Goal: Information Seeking & Learning: Learn about a topic

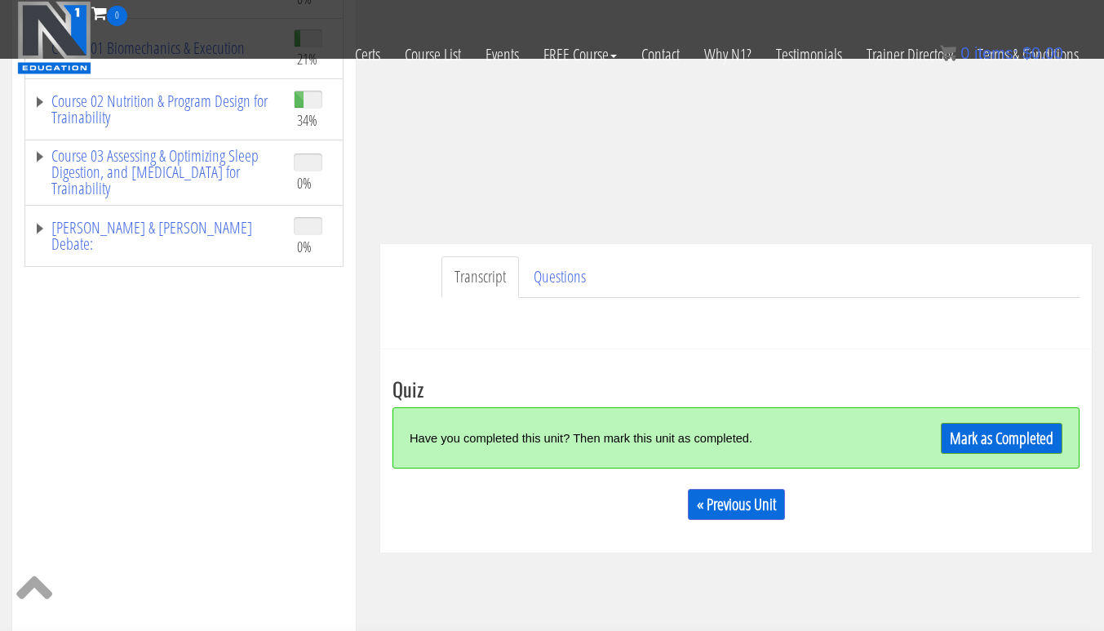
scroll to position [381, 0]
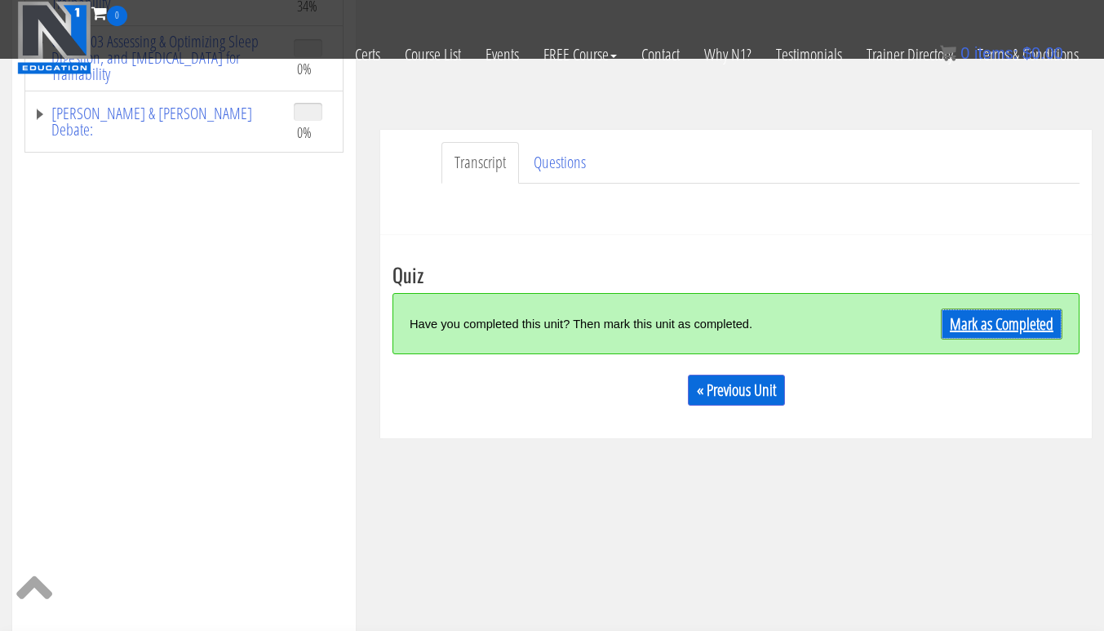
click at [1016, 325] on link "Mark as Completed" at bounding box center [1002, 323] width 122 height 31
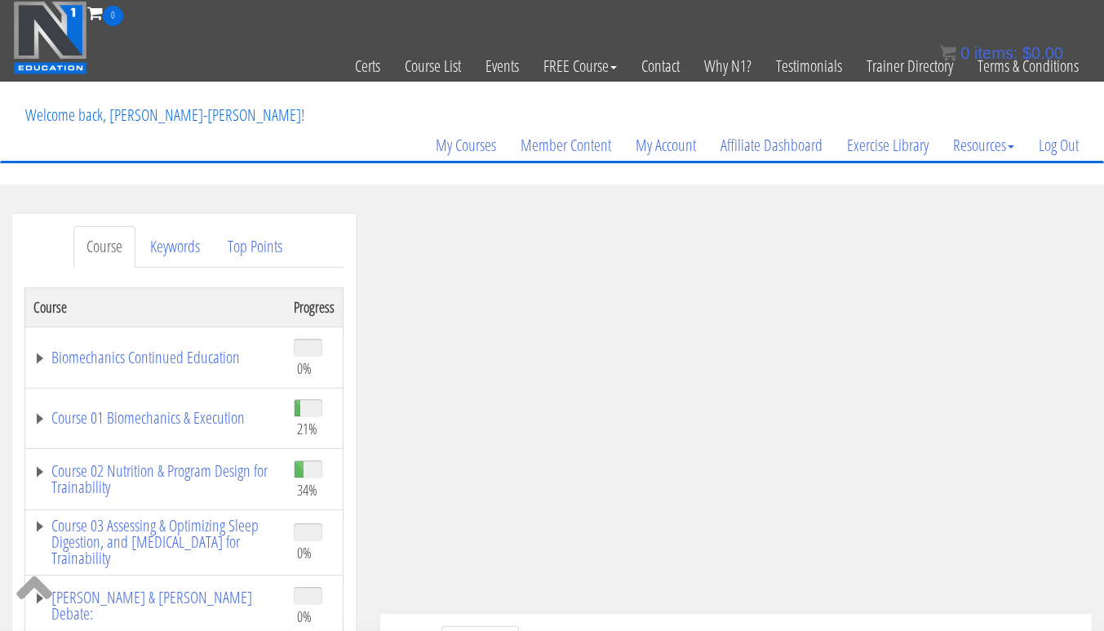
scroll to position [1, 0]
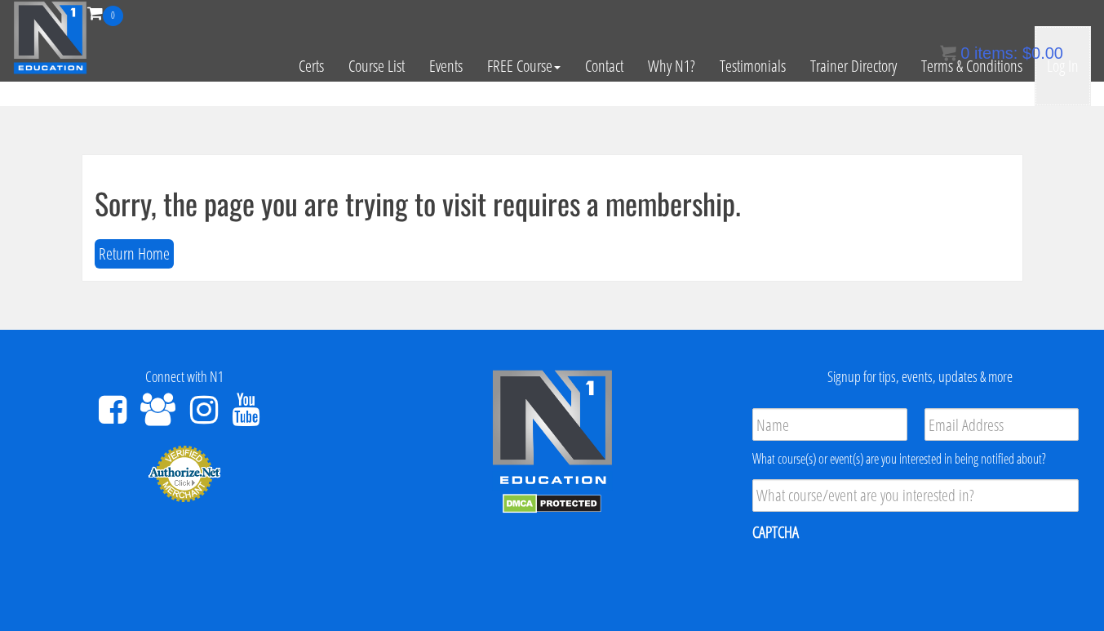
click at [1078, 61] on link "Log In" at bounding box center [1063, 66] width 56 height 80
click at [1068, 77] on link "Log In" at bounding box center [1063, 66] width 56 height 80
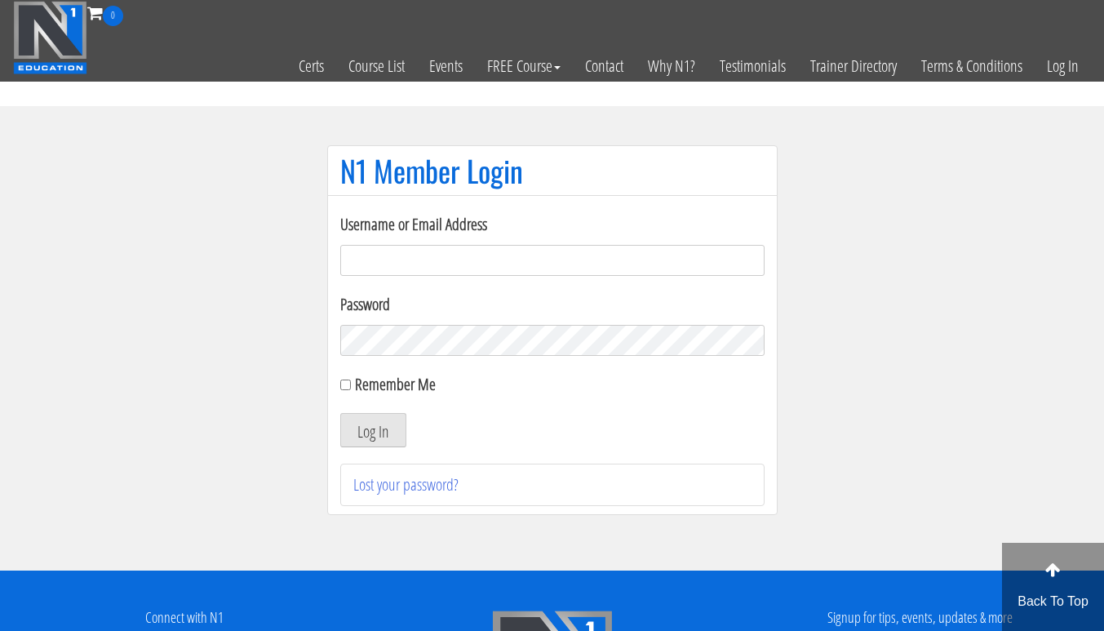
type input "info@adnaanfitness.com"
click at [422, 373] on label "Remember Me" at bounding box center [395, 384] width 81 height 22
click at [351, 379] on input "Remember Me" at bounding box center [345, 384] width 11 height 11
checkbox input "true"
click at [395, 438] on button "Log In" at bounding box center [373, 430] width 66 height 34
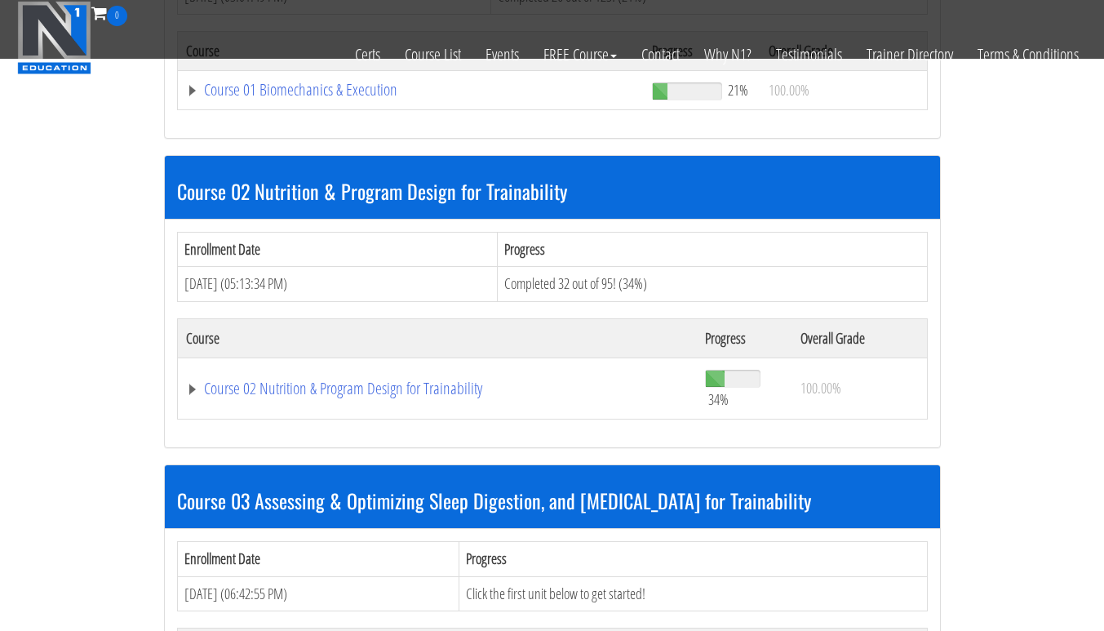
scroll to position [683, 0]
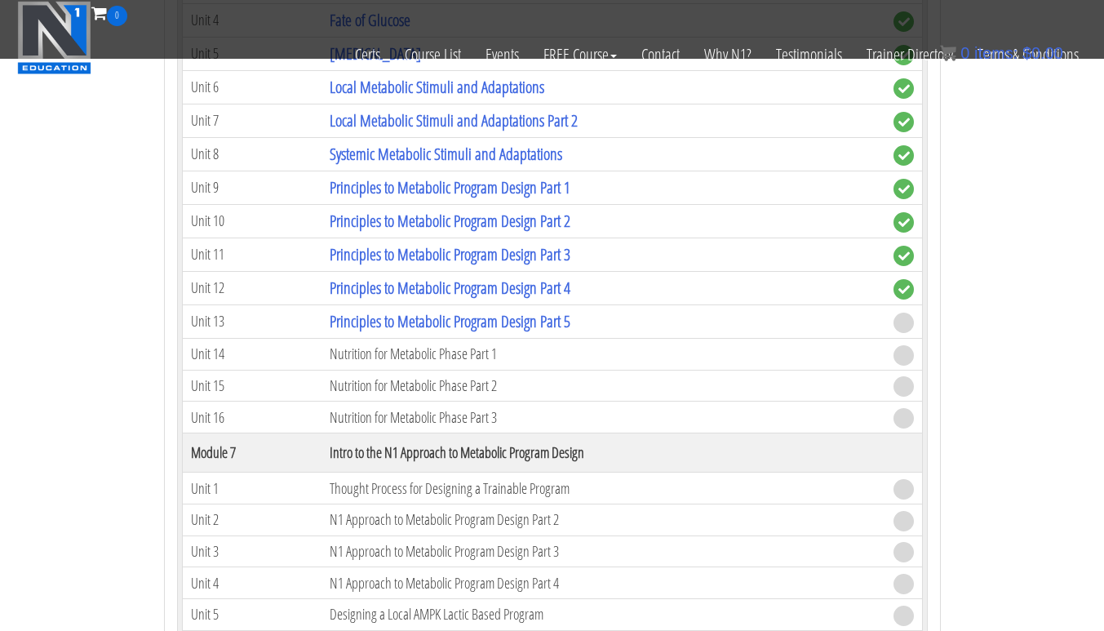
scroll to position [2115, 0]
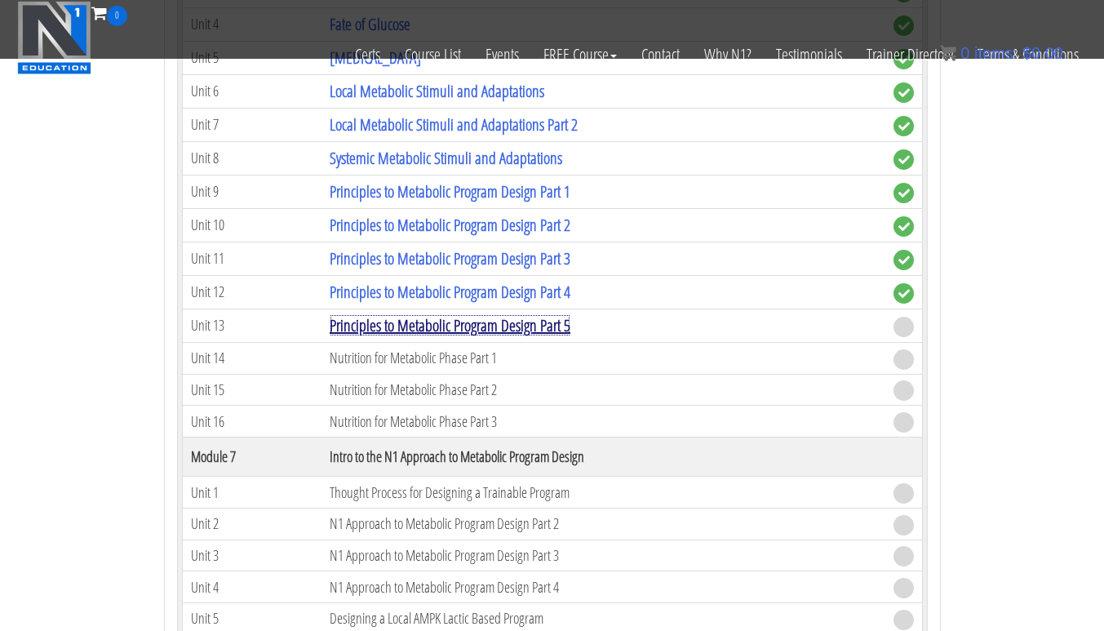
click at [563, 332] on link "Principles to Metabolic Program Design Part 5" at bounding box center [450, 325] width 241 height 22
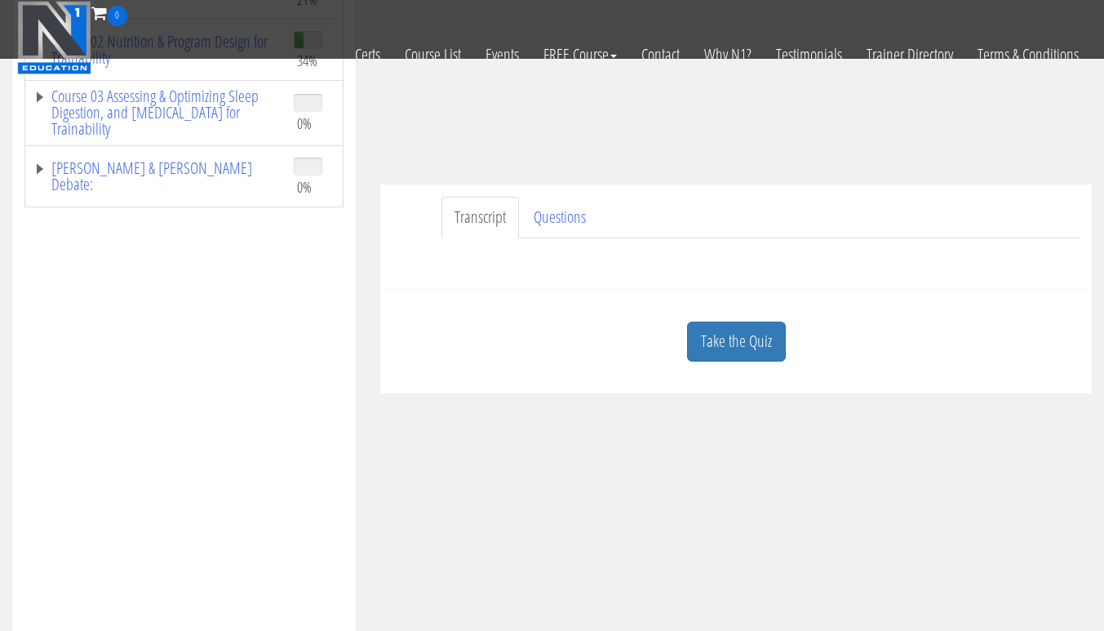
scroll to position [337, 0]
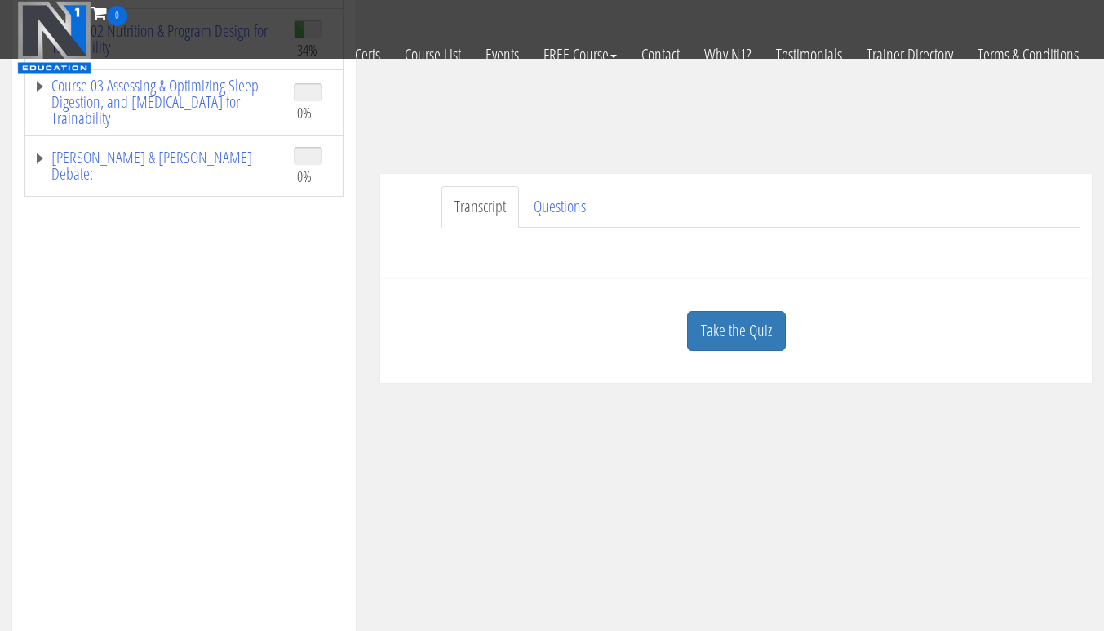
click at [752, 327] on link "Take the Quiz" at bounding box center [736, 331] width 99 height 40
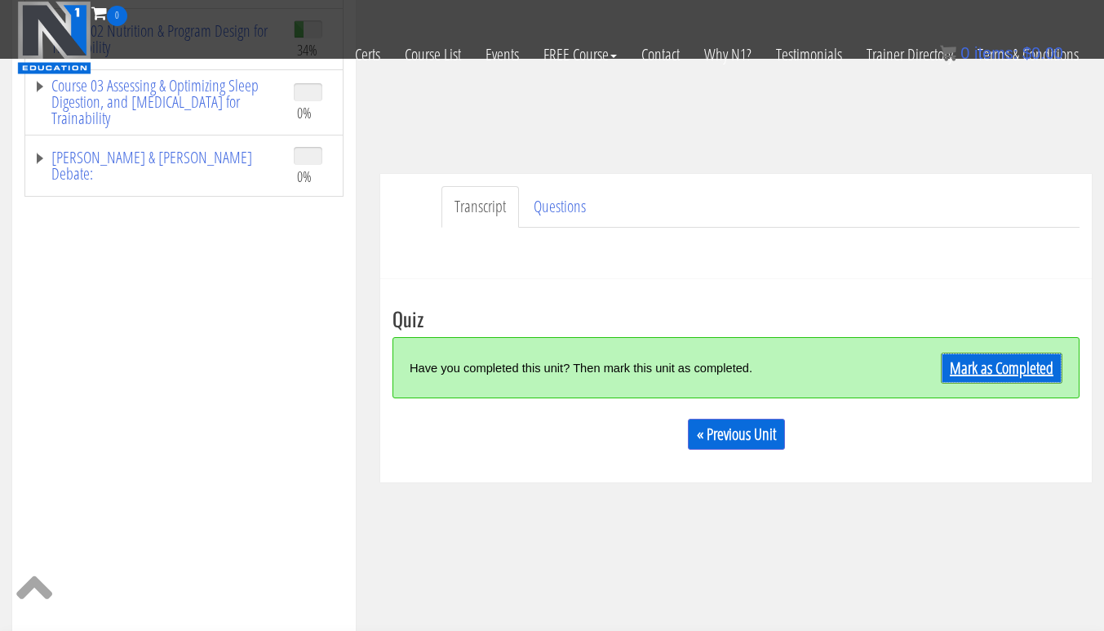
click at [1003, 362] on link "Mark as Completed" at bounding box center [1002, 368] width 122 height 31
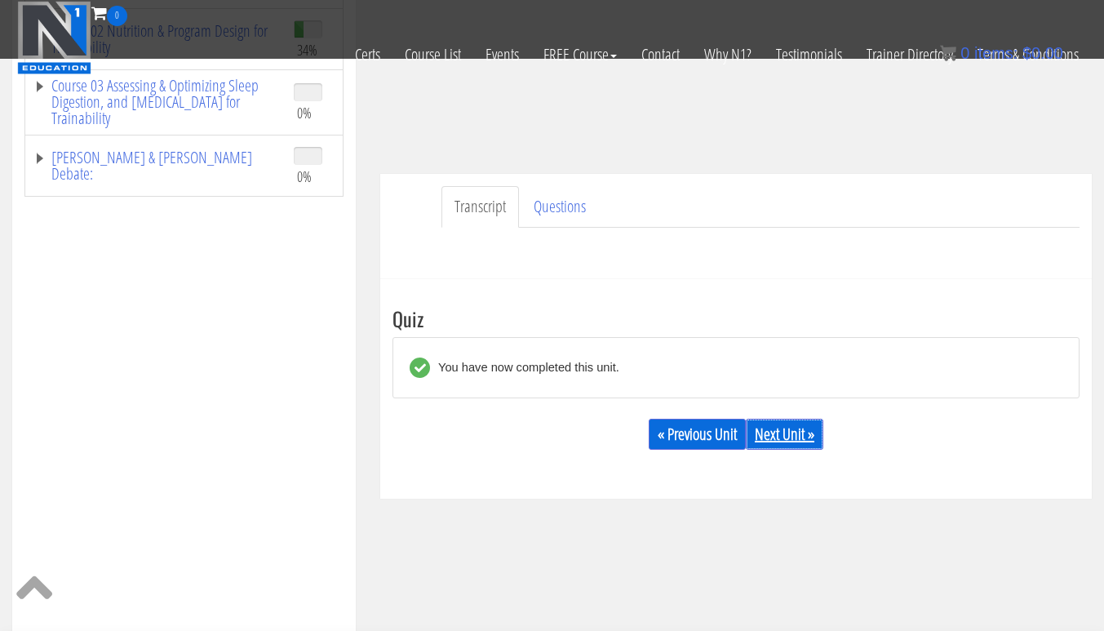
click at [796, 430] on link "Next Unit »" at bounding box center [785, 434] width 78 height 31
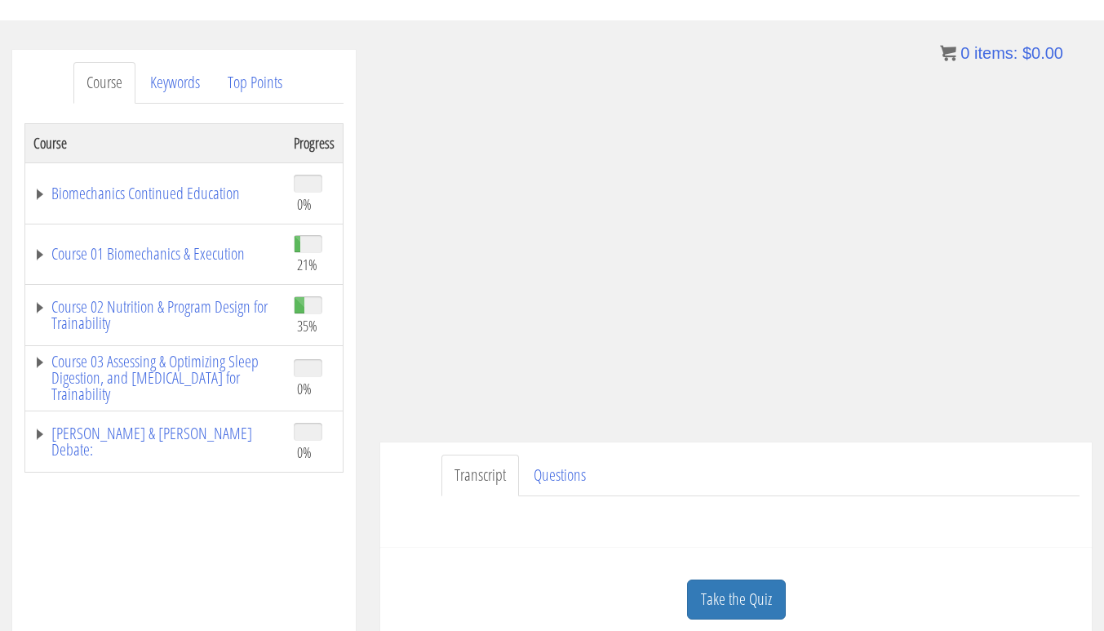
scroll to position [206, 0]
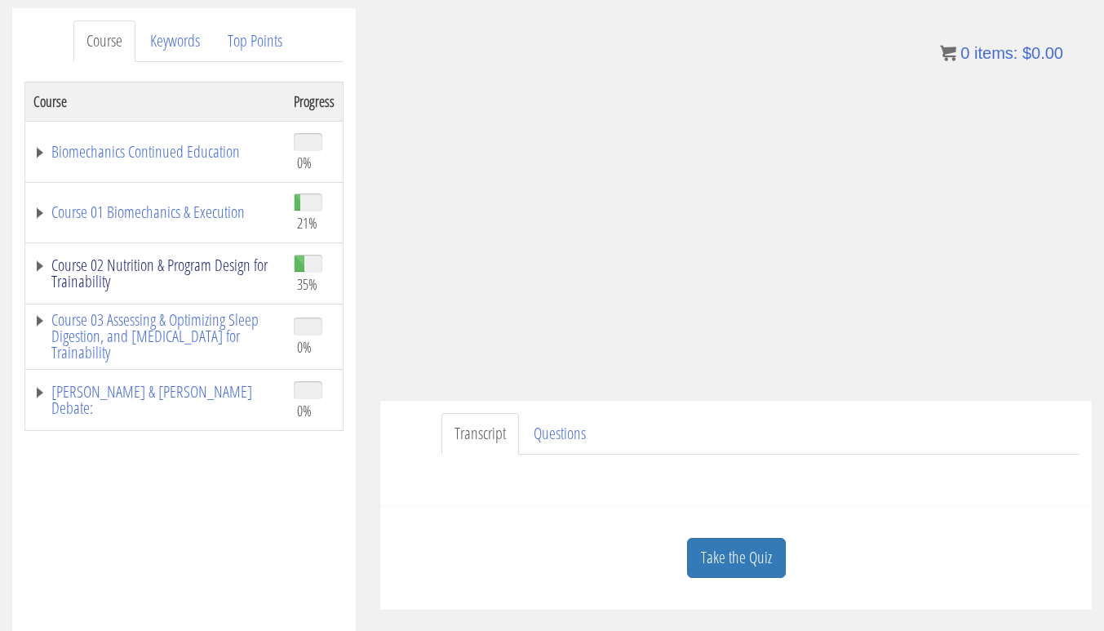
click at [42, 269] on link "Course 02 Nutrition & Program Design for Trainability" at bounding box center [155, 273] width 244 height 33
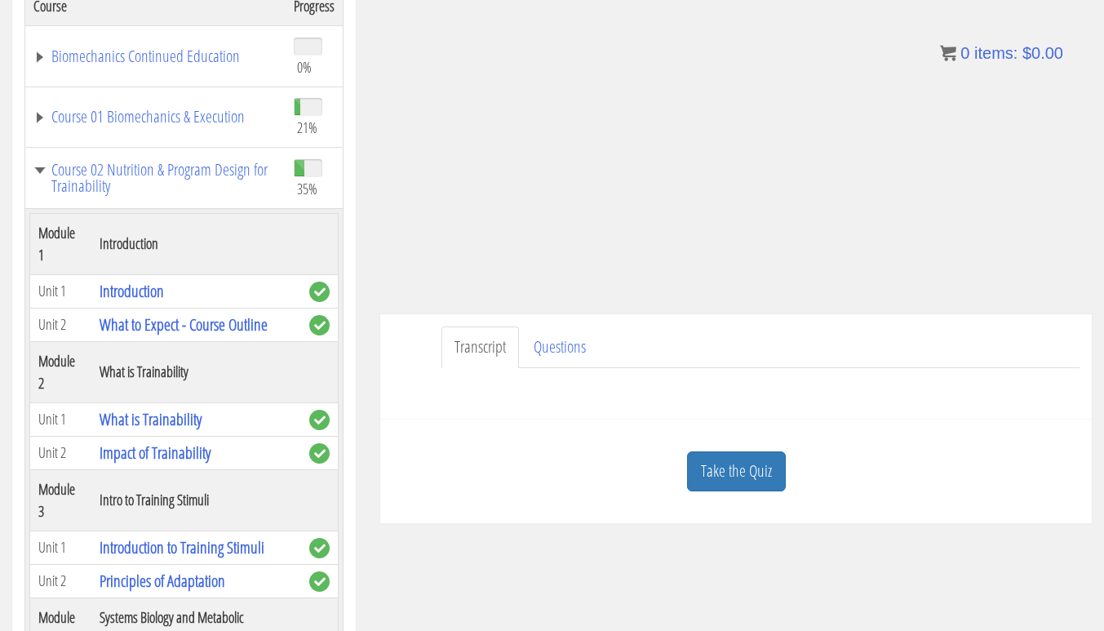
scroll to position [301, 0]
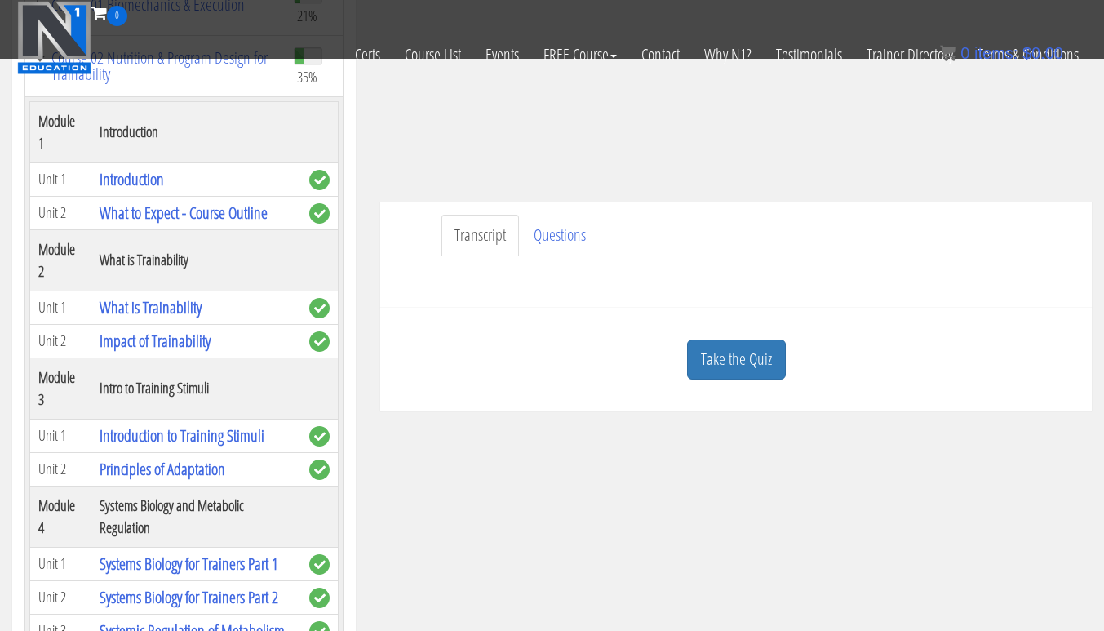
click at [753, 362] on link "Take the Quiz" at bounding box center [736, 359] width 99 height 40
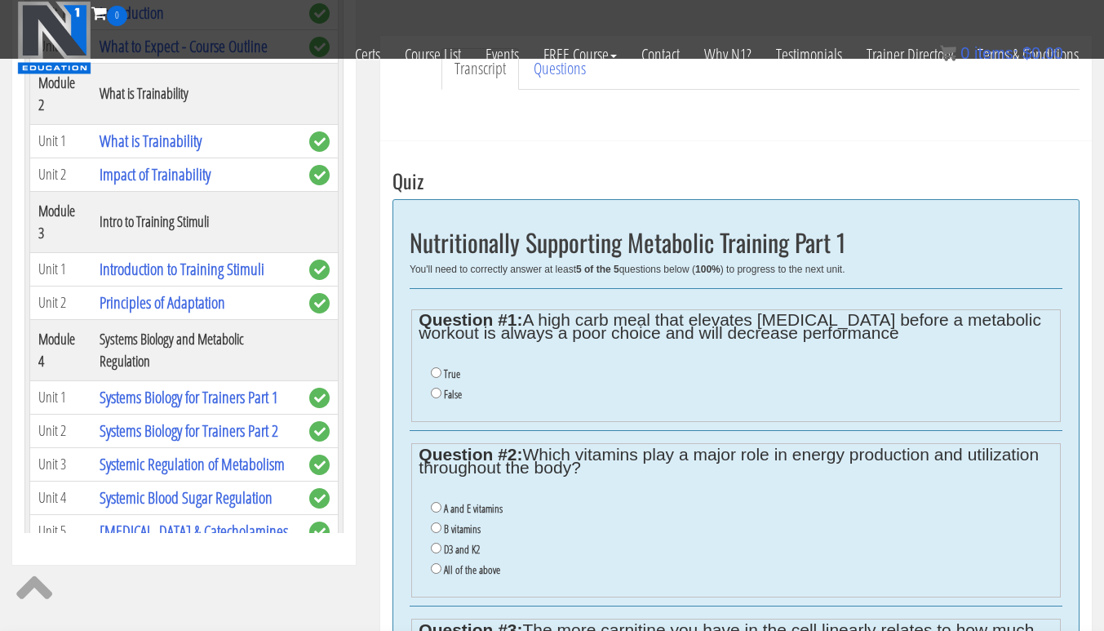
scroll to position [472, 0]
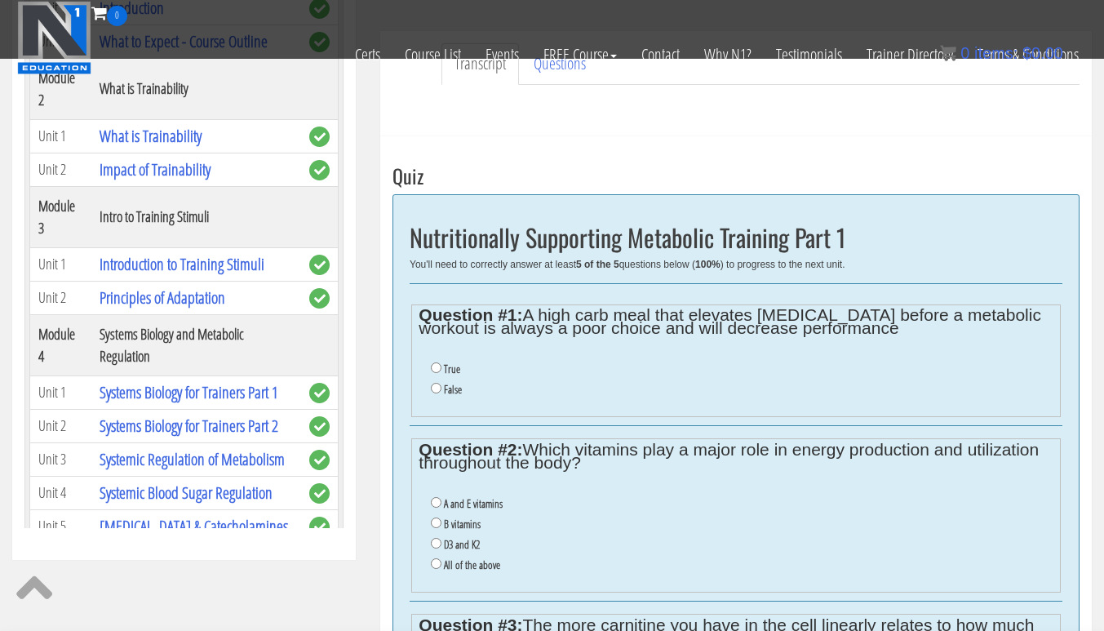
click at [459, 393] on label "False" at bounding box center [453, 389] width 18 height 13
click at [441, 393] on input "False" at bounding box center [436, 388] width 11 height 11
radio input "true"
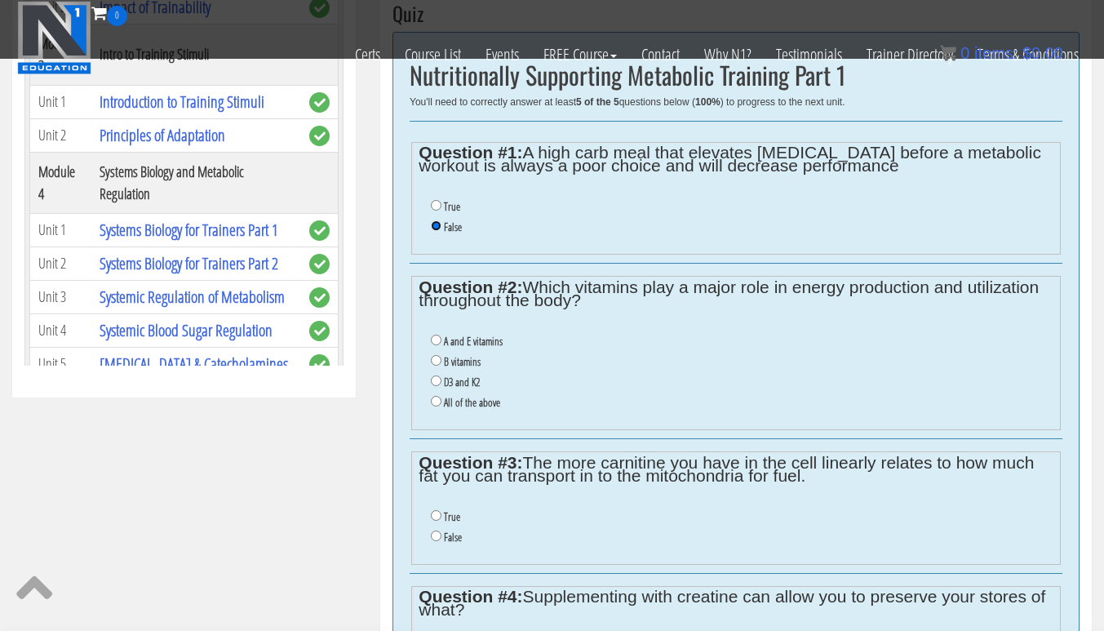
scroll to position [638, 0]
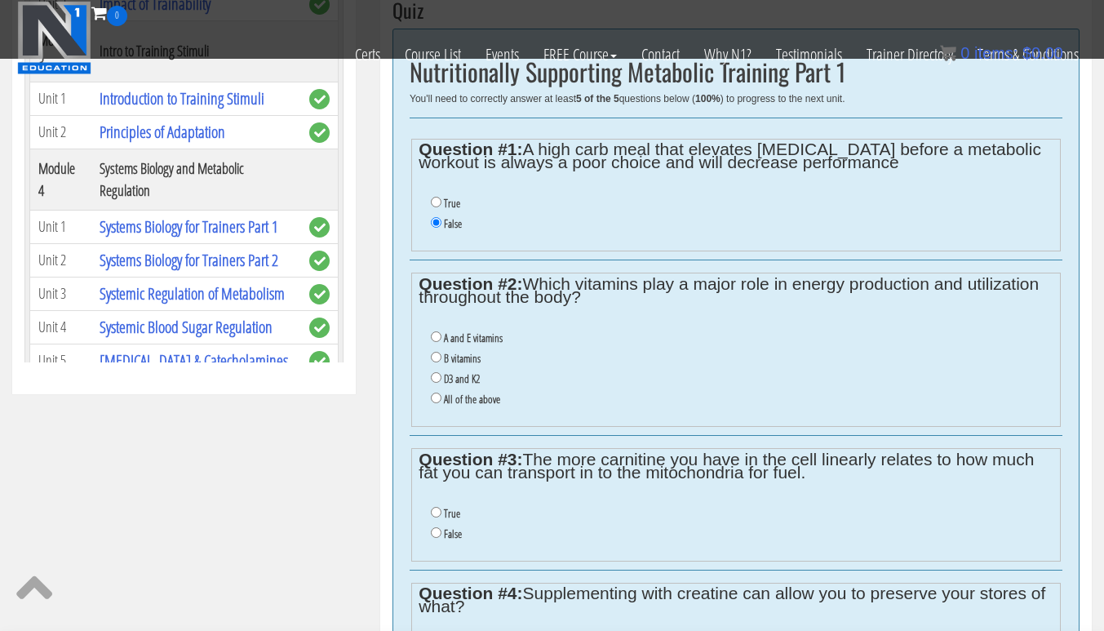
click at [468, 364] on label "B vitamins" at bounding box center [462, 358] width 37 height 13
click at [441, 362] on input "B vitamins" at bounding box center [436, 357] width 11 height 11
radio input "true"
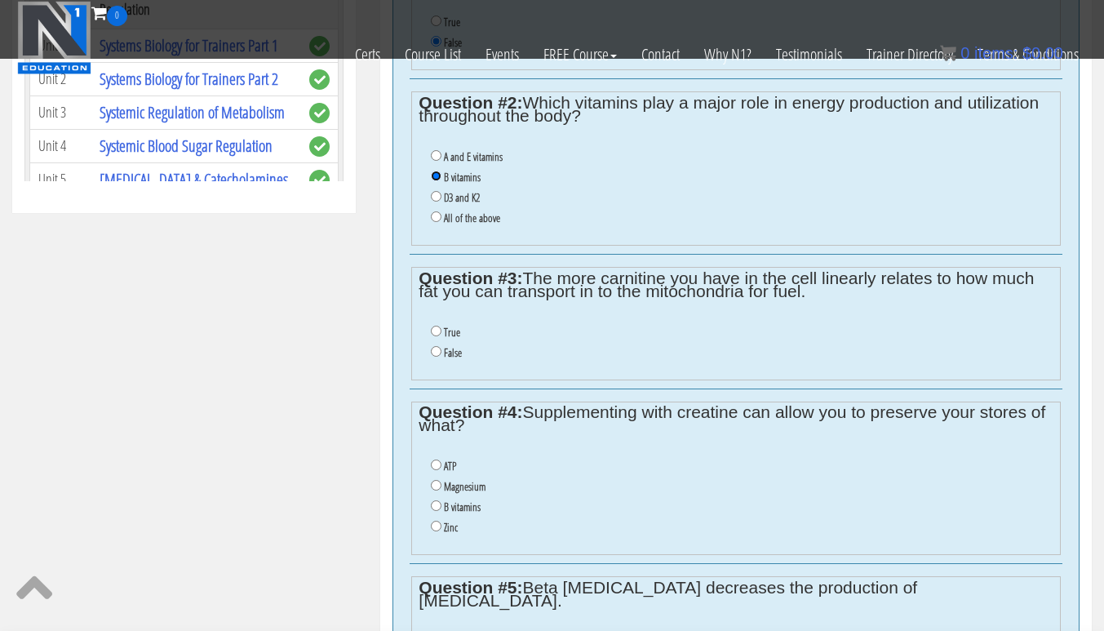
scroll to position [819, 0]
click at [453, 358] on label "False" at bounding box center [453, 352] width 18 height 13
click at [441, 357] on input "False" at bounding box center [436, 351] width 11 height 11
radio input "true"
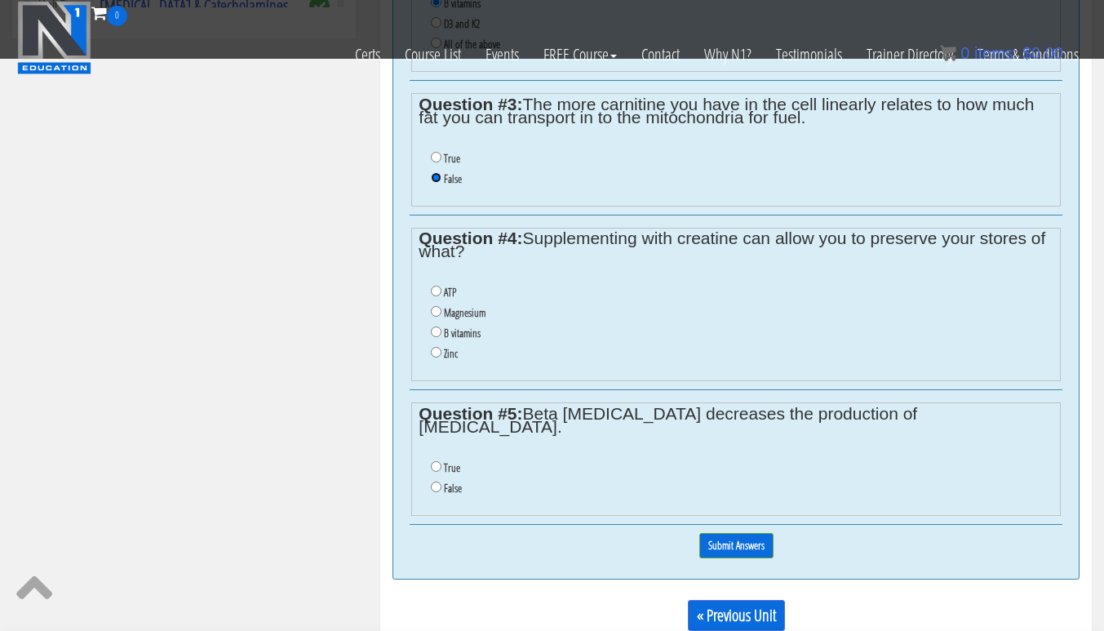
scroll to position [991, 0]
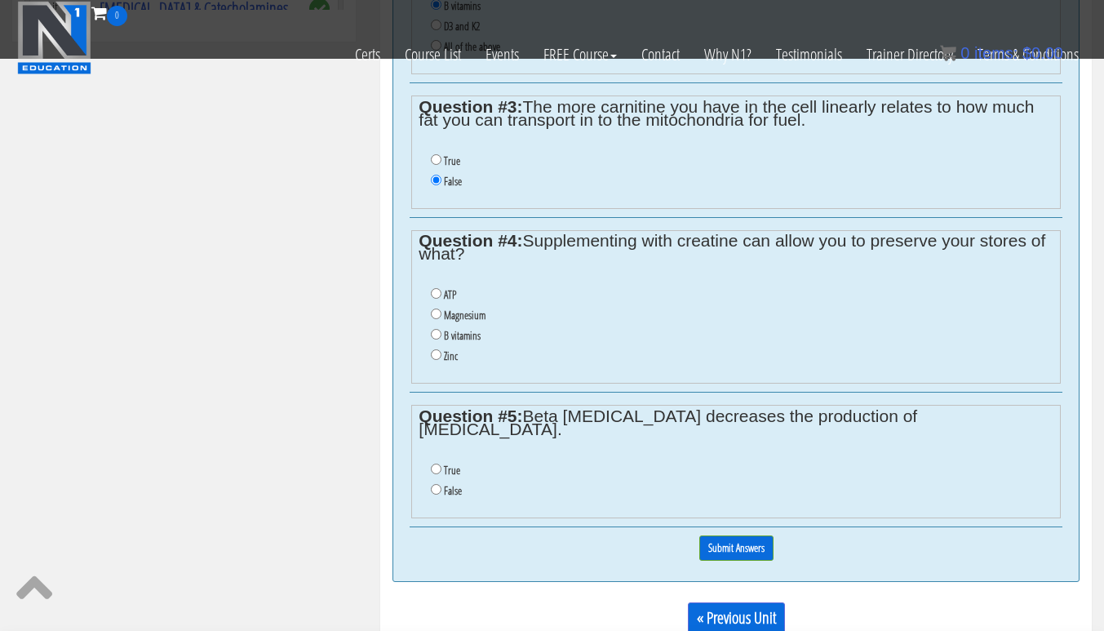
click at [463, 337] on label "B vitamins" at bounding box center [462, 335] width 37 height 13
click at [441, 337] on input "B vitamins" at bounding box center [436, 334] width 11 height 11
radio input "true"
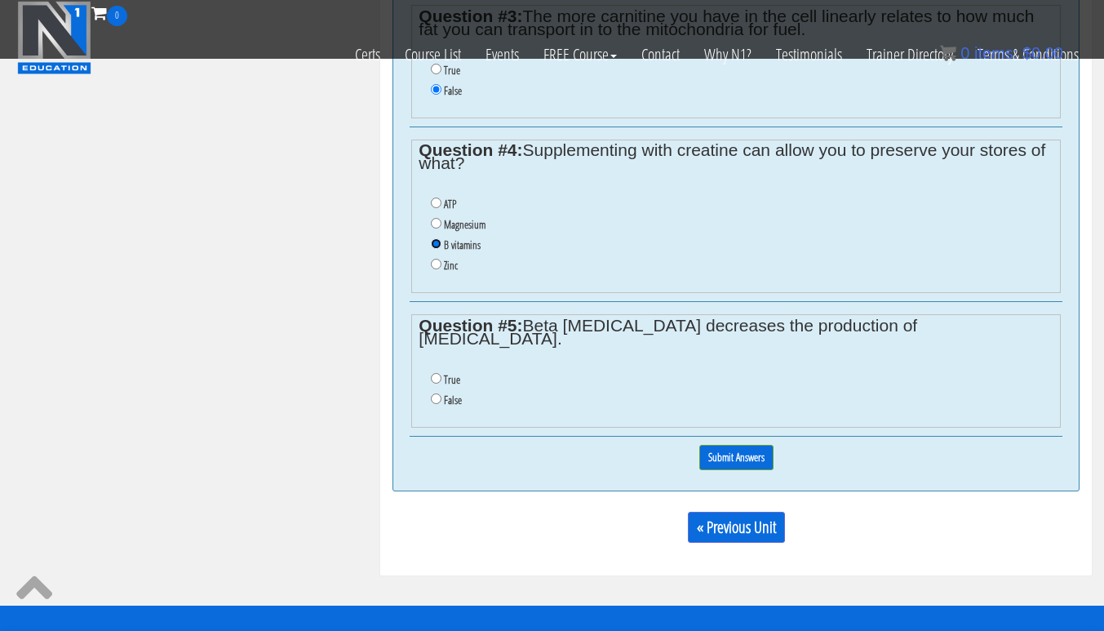
scroll to position [1081, 0]
click at [450, 373] on label "True" at bounding box center [452, 379] width 16 height 13
click at [441, 373] on input "True" at bounding box center [436, 378] width 11 height 11
radio input "true"
click at [751, 437] on div "0% Submit Answers" at bounding box center [736, 458] width 653 height 42
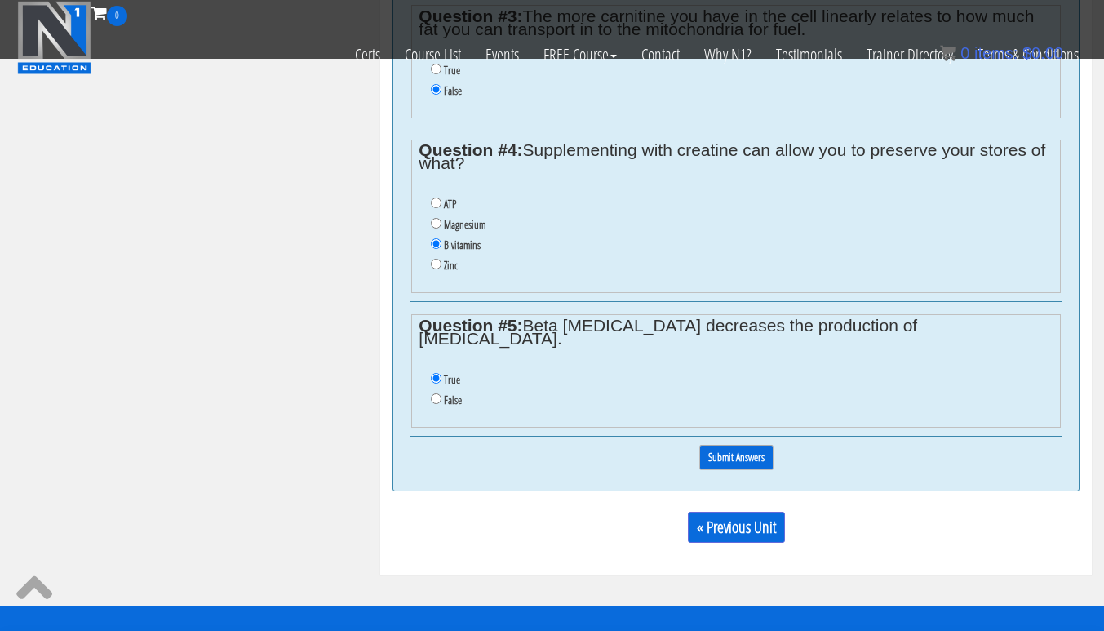
click at [738, 449] on input "Submit Answers" at bounding box center [736, 457] width 74 height 25
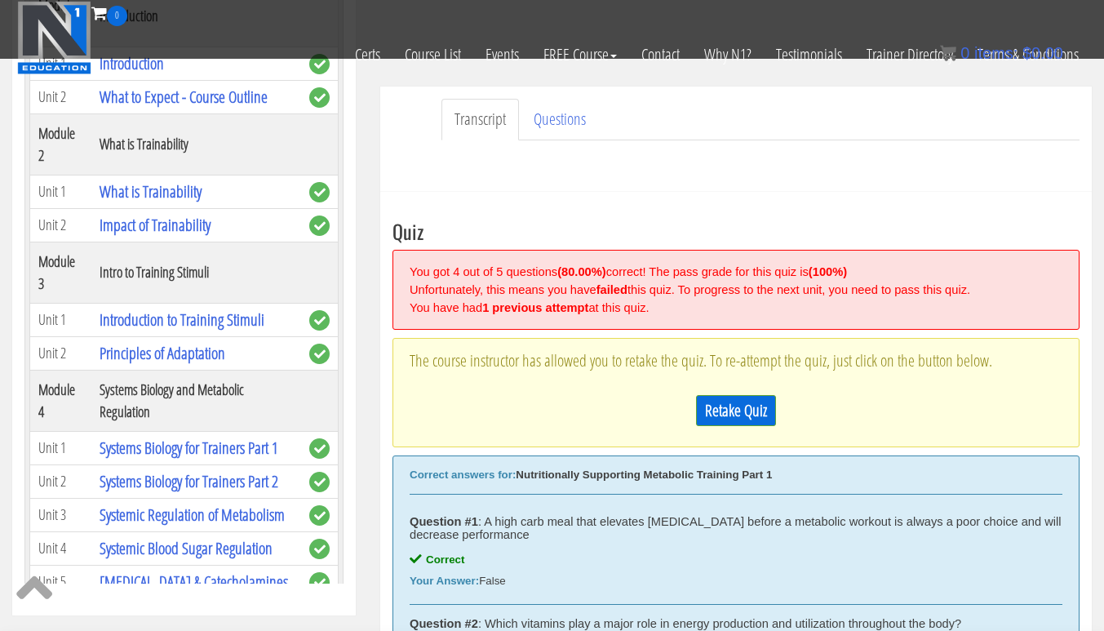
scroll to position [435, 0]
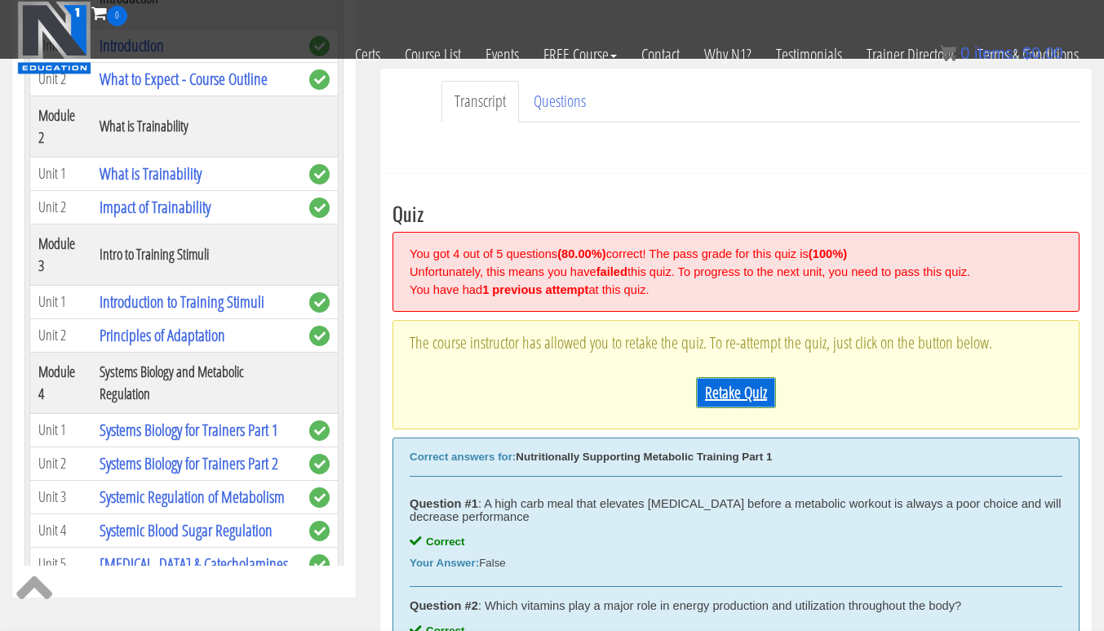
click at [745, 392] on link "Retake Quiz" at bounding box center [736, 392] width 80 height 31
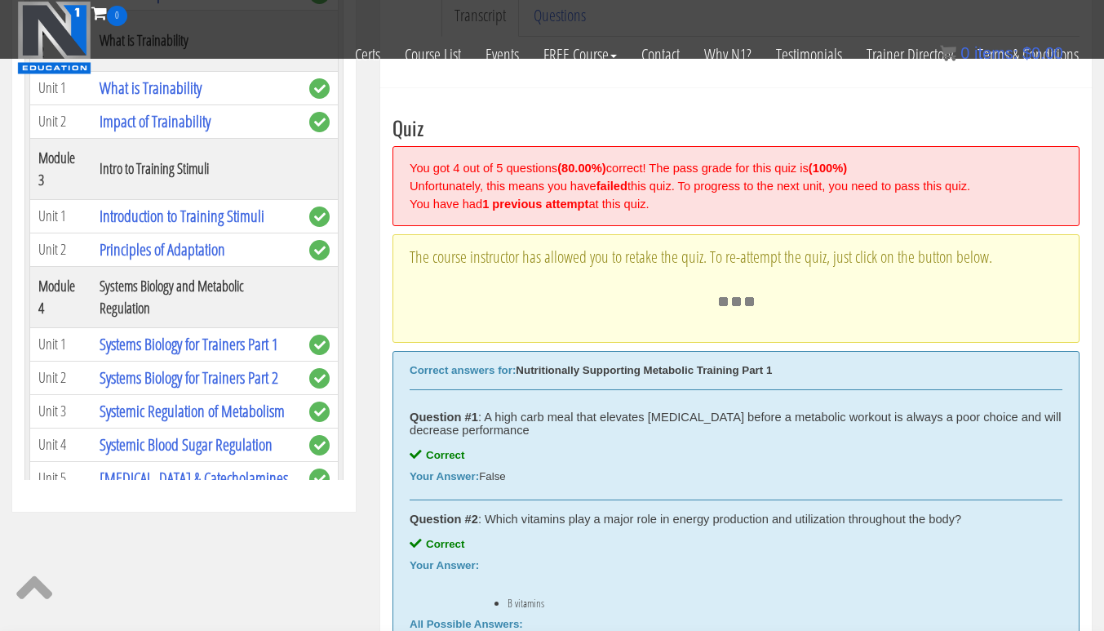
scroll to position [543, 0]
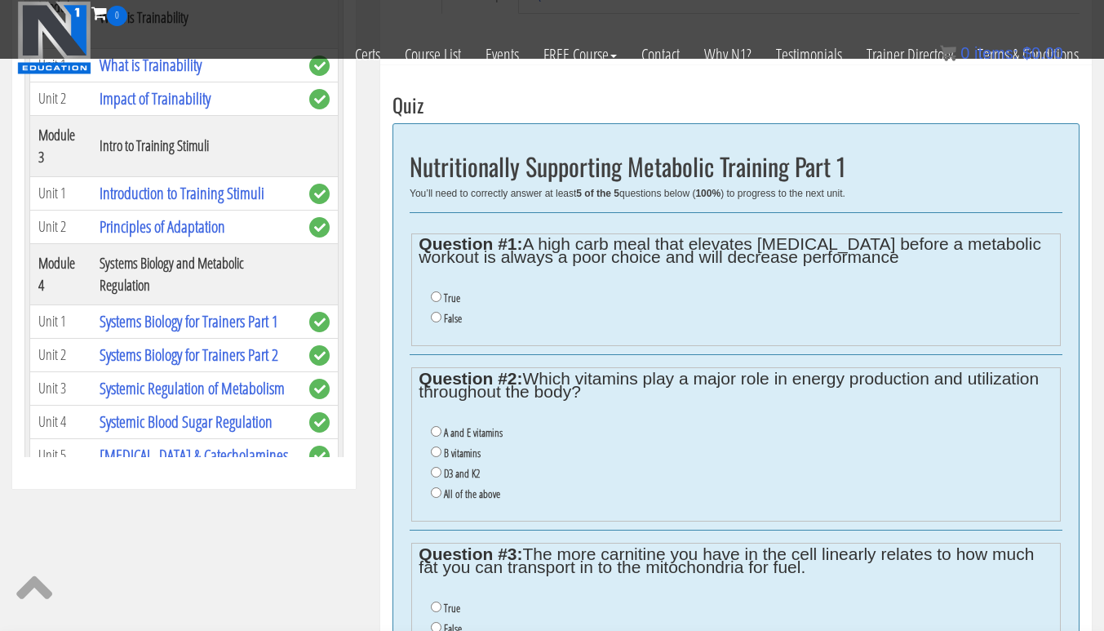
click at [453, 324] on label "False" at bounding box center [453, 318] width 18 height 13
click at [441, 322] on input "False" at bounding box center [436, 317] width 11 height 11
radio input "true"
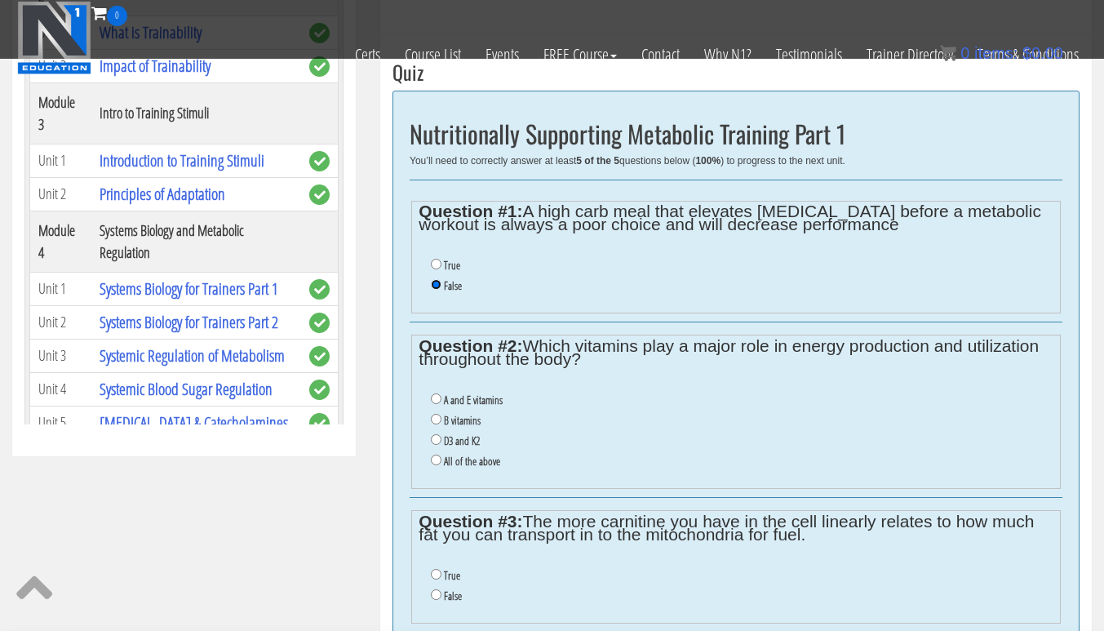
scroll to position [619, 0]
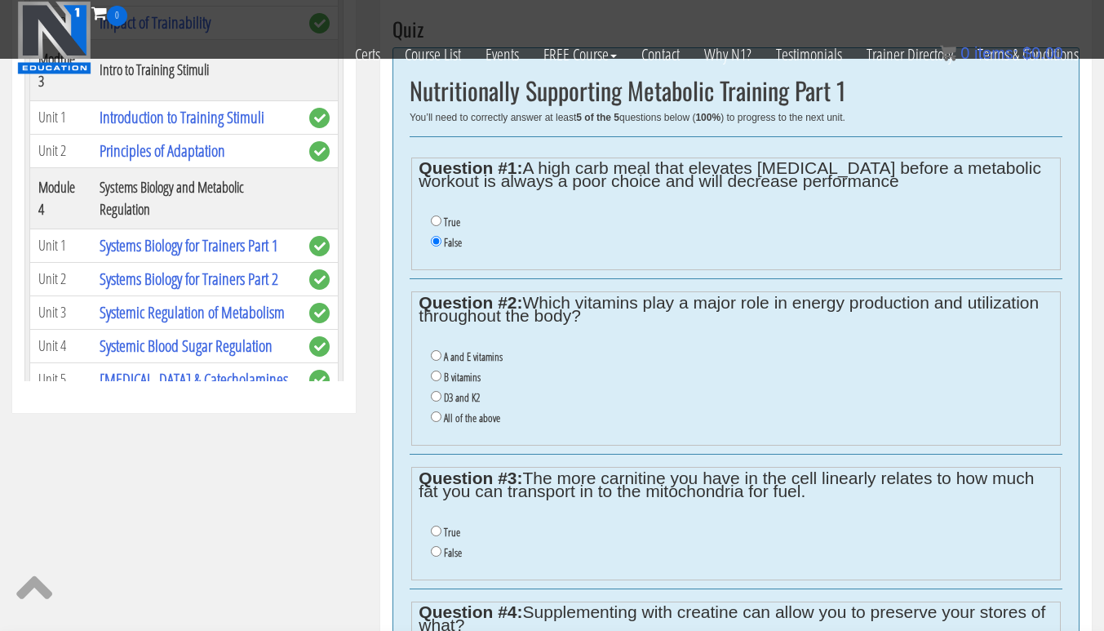
click at [468, 379] on label "B vitamins" at bounding box center [462, 376] width 37 height 13
click at [441, 379] on input "B vitamins" at bounding box center [436, 375] width 11 height 11
radio input "true"
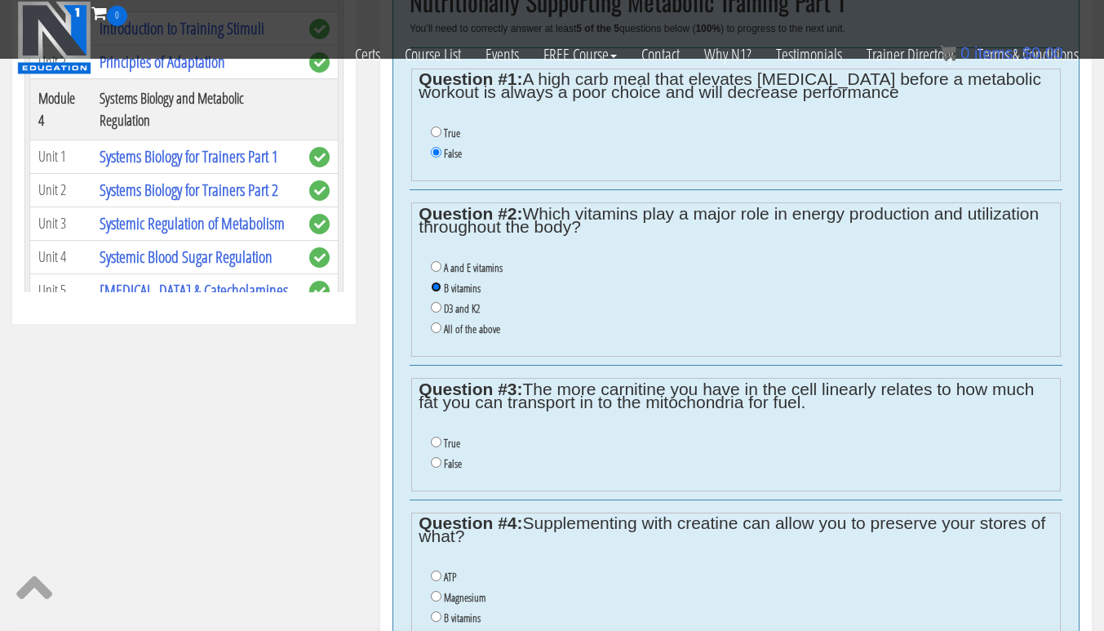
scroll to position [715, 0]
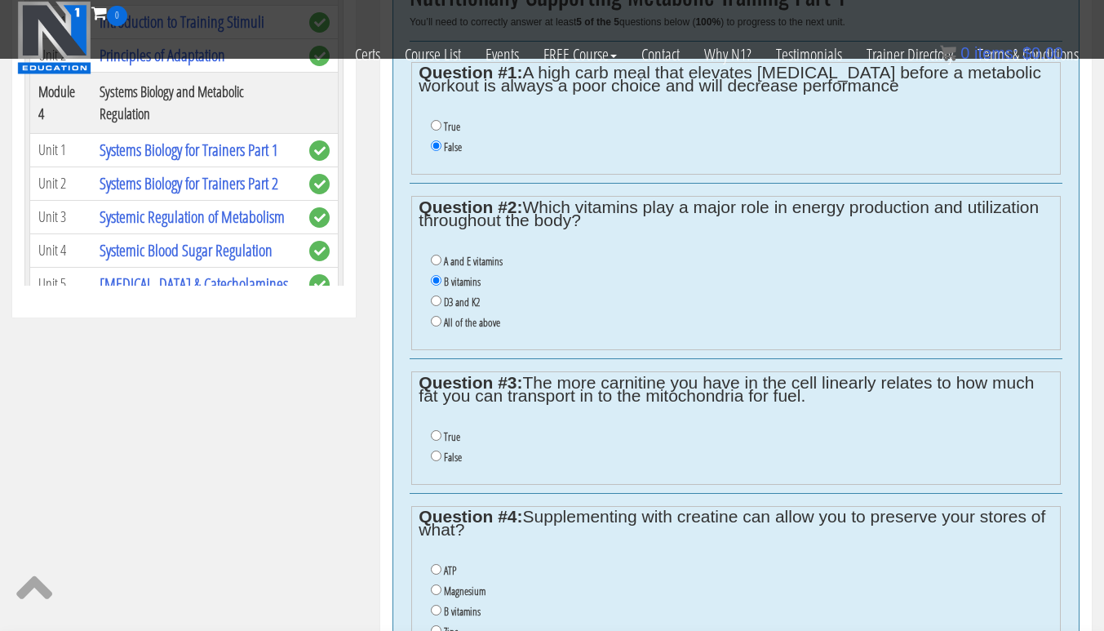
click at [455, 460] on label "False" at bounding box center [453, 456] width 18 height 13
click at [441, 460] on input "False" at bounding box center [436, 455] width 11 height 11
radio input "true"
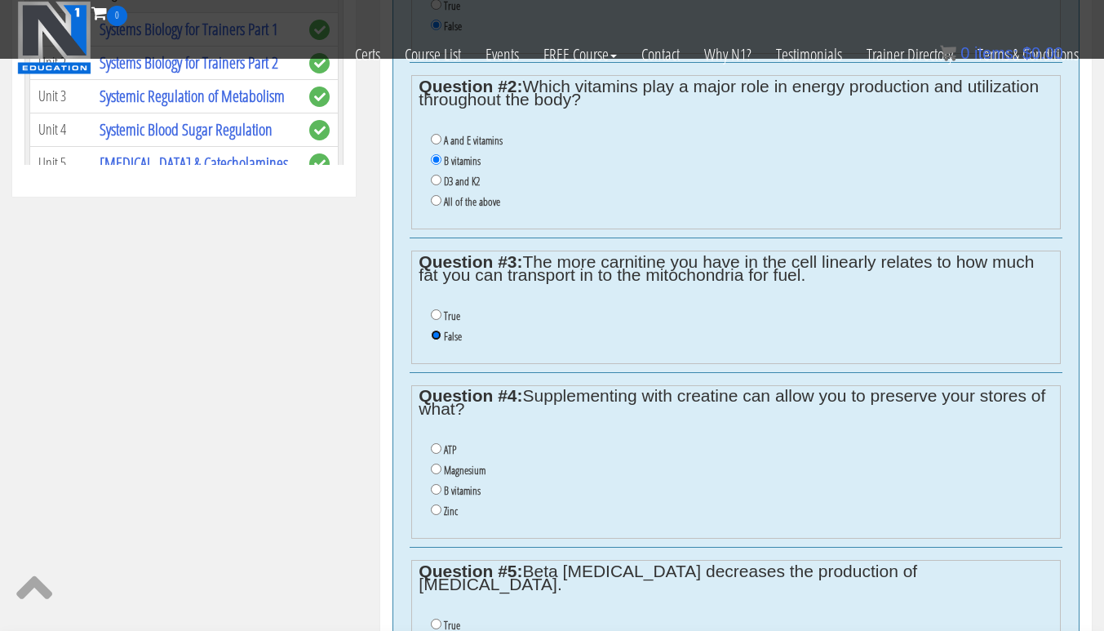
scroll to position [847, 0]
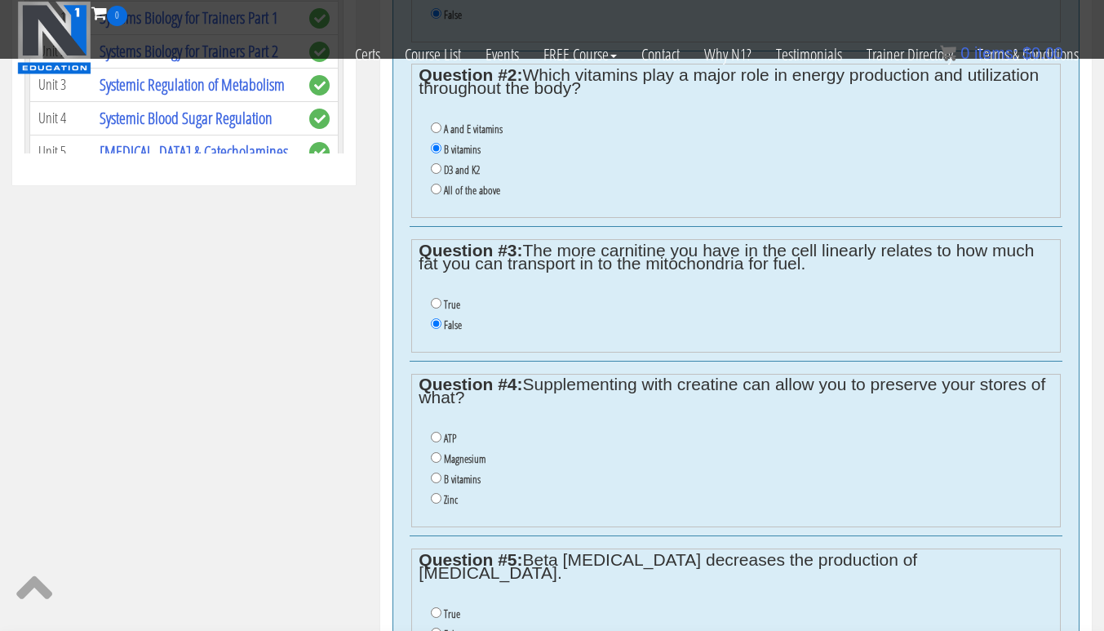
click at [470, 479] on label "B vitamins" at bounding box center [462, 478] width 37 height 13
click at [441, 479] on input "B vitamins" at bounding box center [436, 477] width 11 height 11
radio input "true"
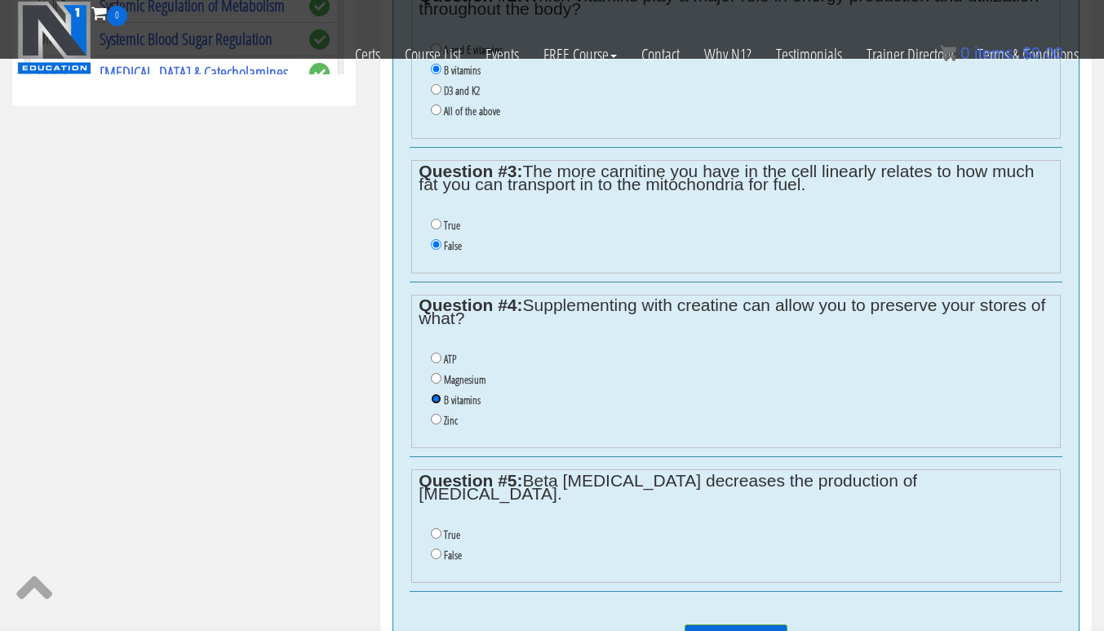
scroll to position [944, 0]
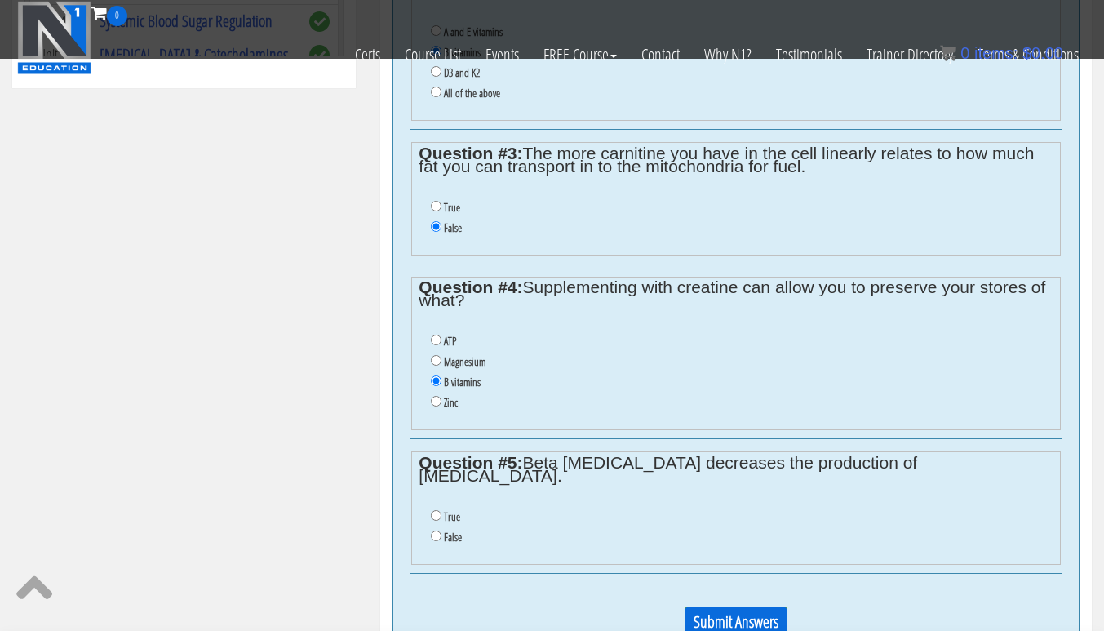
click at [451, 530] on label "False" at bounding box center [453, 536] width 18 height 13
click at [441, 530] on input "False" at bounding box center [436, 535] width 11 height 11
radio input "true"
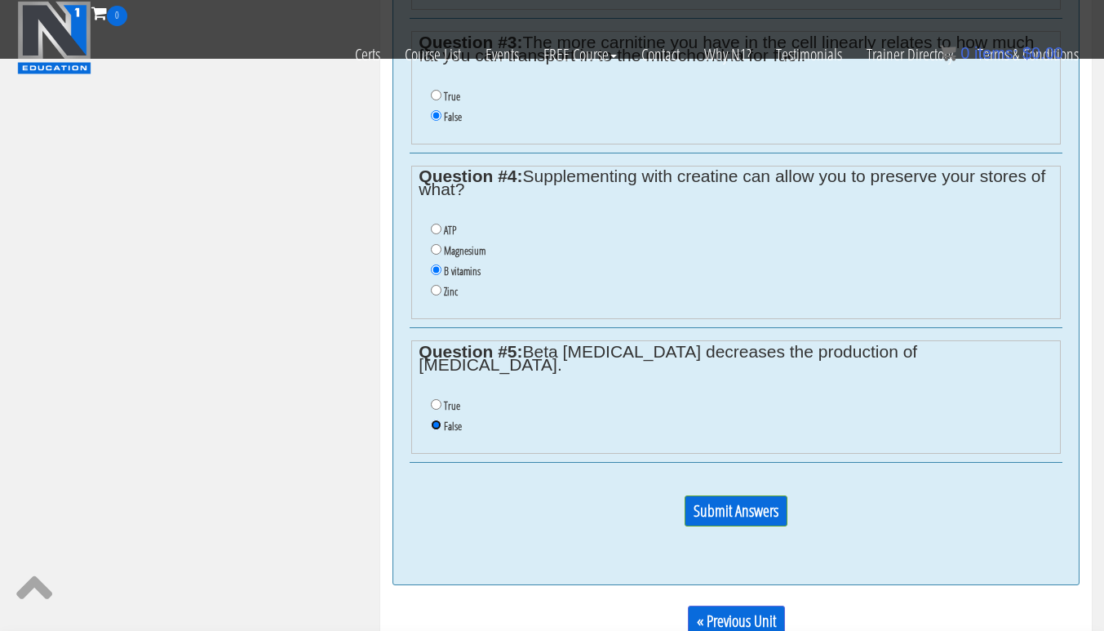
scroll to position [1058, 0]
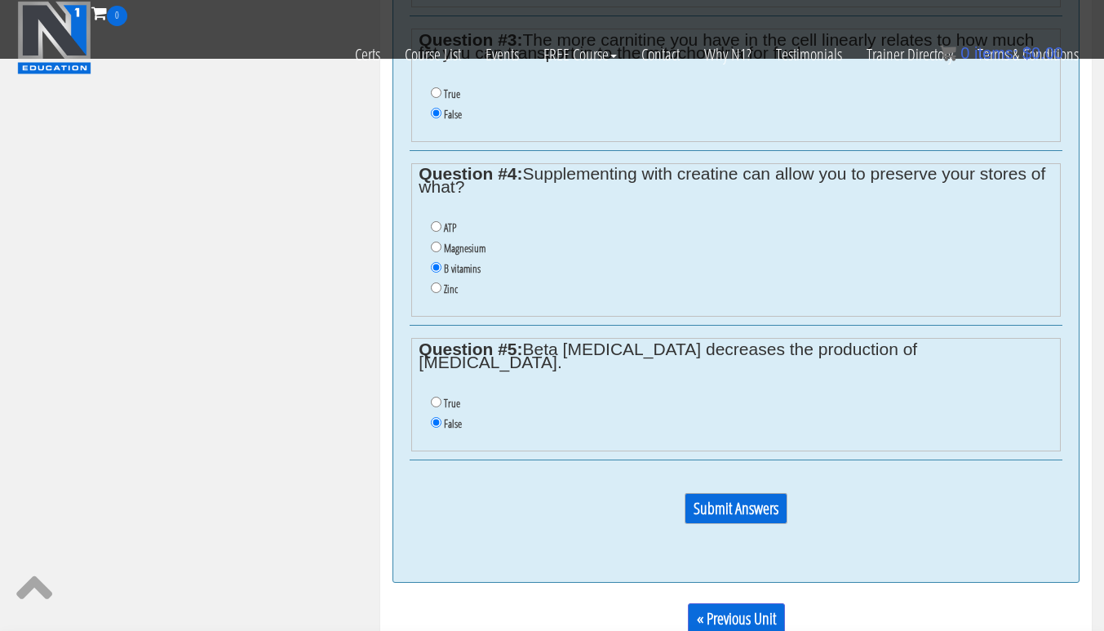
click at [756, 493] on input "Submit Answers" at bounding box center [736, 508] width 103 height 31
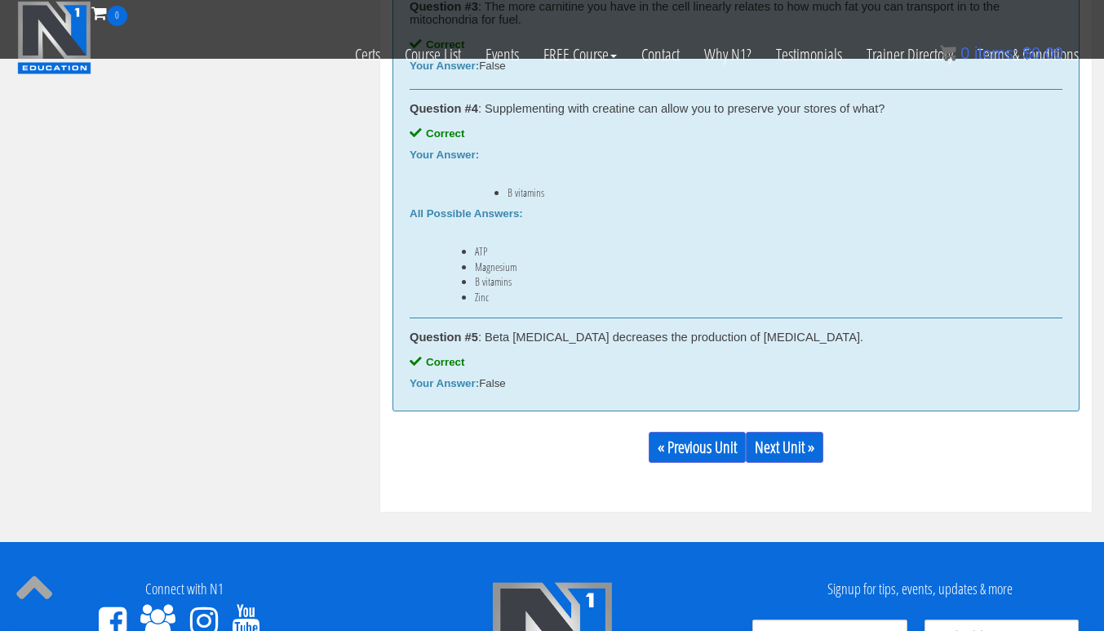
scroll to position [1200, 0]
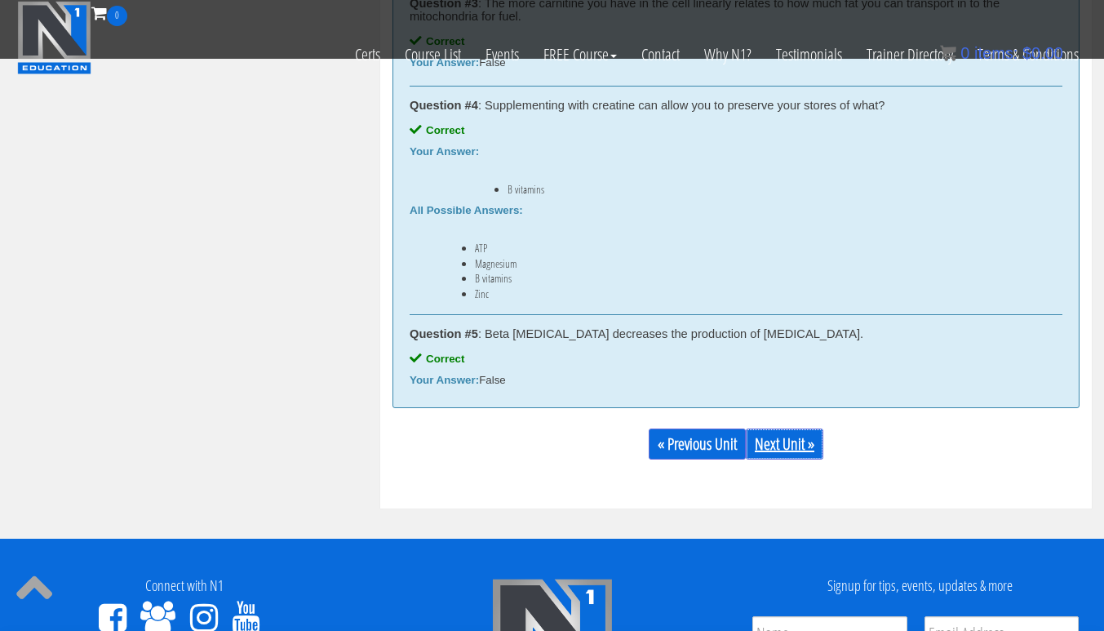
click at [792, 444] on link "Next Unit »" at bounding box center [785, 443] width 78 height 31
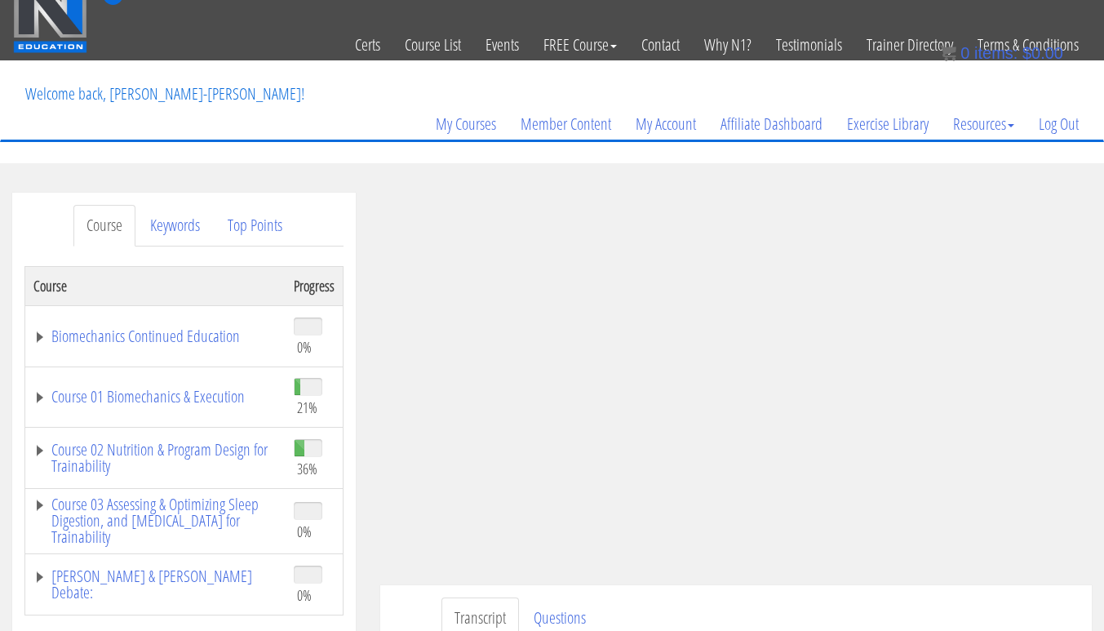
scroll to position [19, 0]
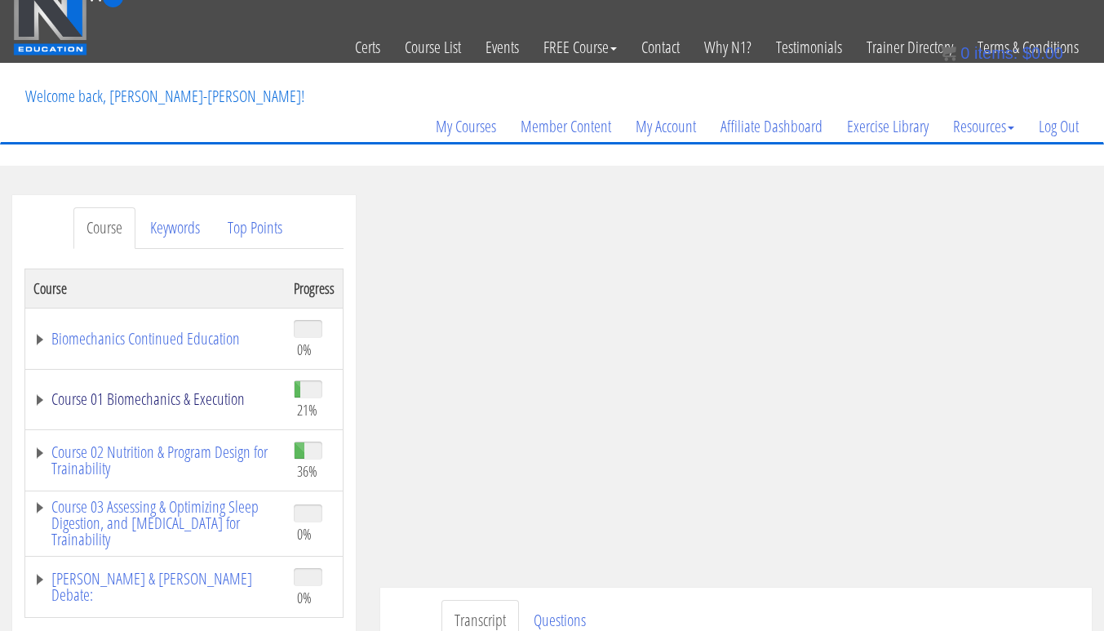
click at [217, 407] on link "Course 01 Biomechanics & Execution" at bounding box center [155, 399] width 244 height 16
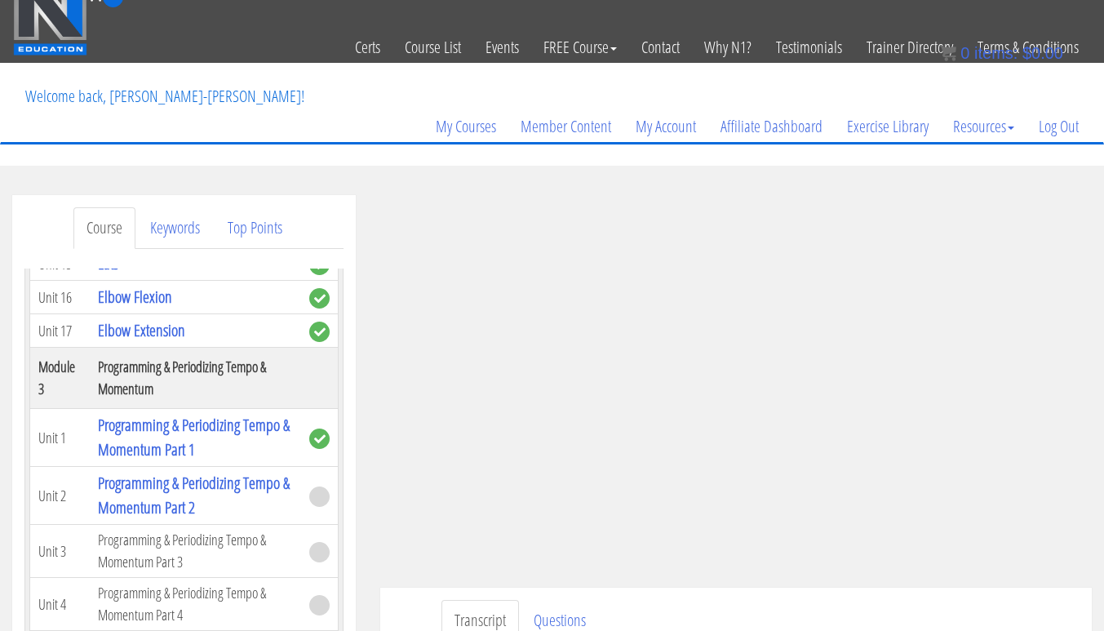
scroll to position [1080, 0]
click at [251, 428] on link "Programming & Periodizing Tempo & Momentum Part 1" at bounding box center [194, 436] width 192 height 47
